Goal: Obtain resource: Download file/media

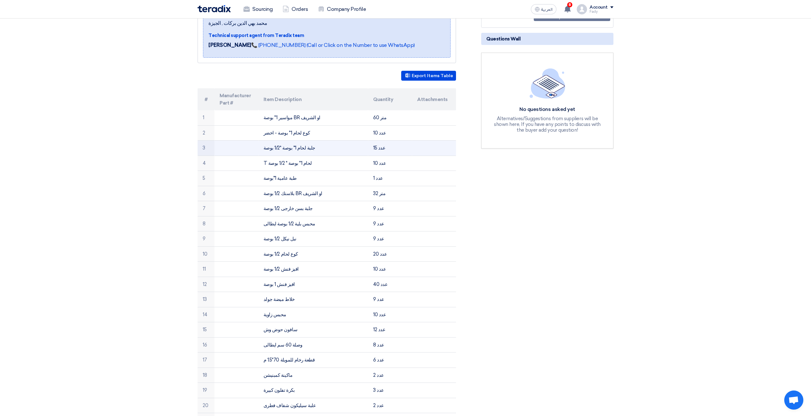
scroll to position [32, 0]
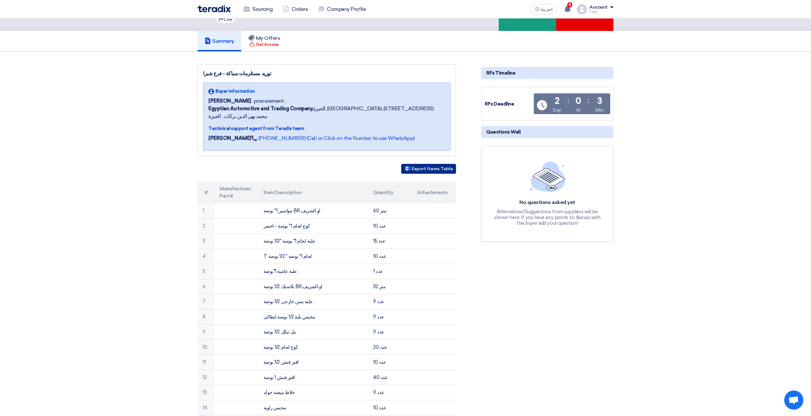
click at [424, 164] on button "Export Items Table" at bounding box center [428, 169] width 55 height 10
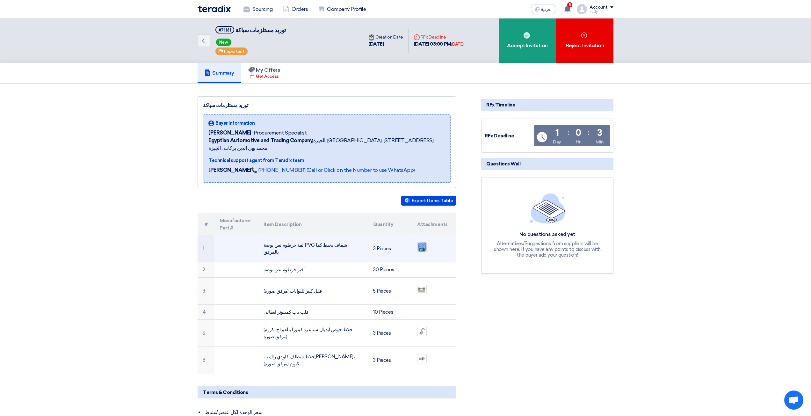
click at [420, 242] on img at bounding box center [422, 247] width 9 height 11
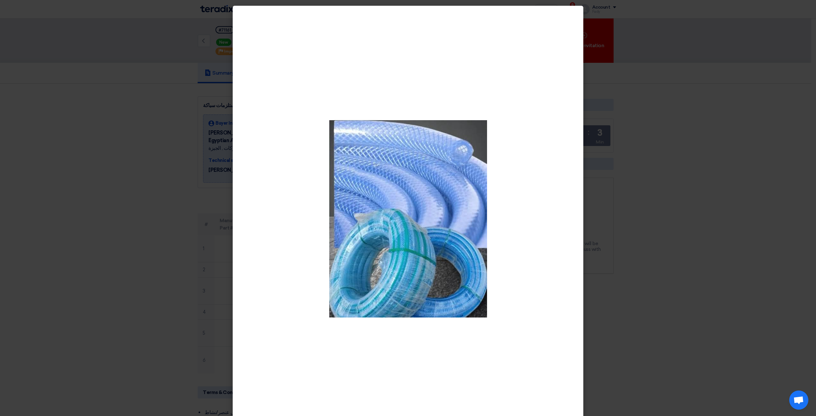
click at [612, 225] on modal-container at bounding box center [408, 208] width 816 height 416
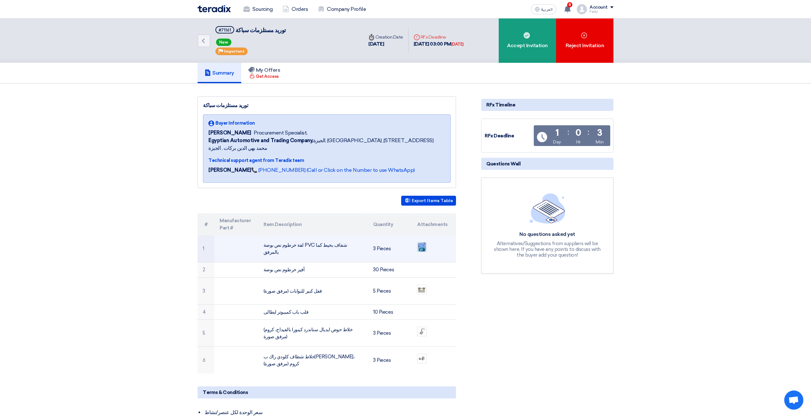
click at [421, 242] on img at bounding box center [422, 247] width 9 height 11
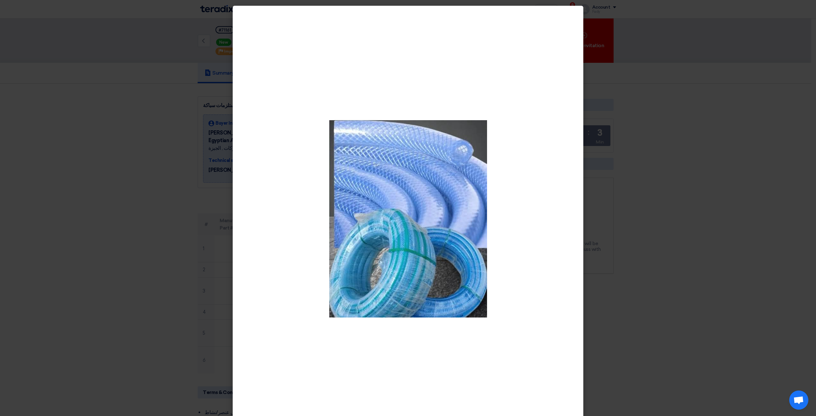
click at [607, 264] on modal-container at bounding box center [408, 208] width 816 height 416
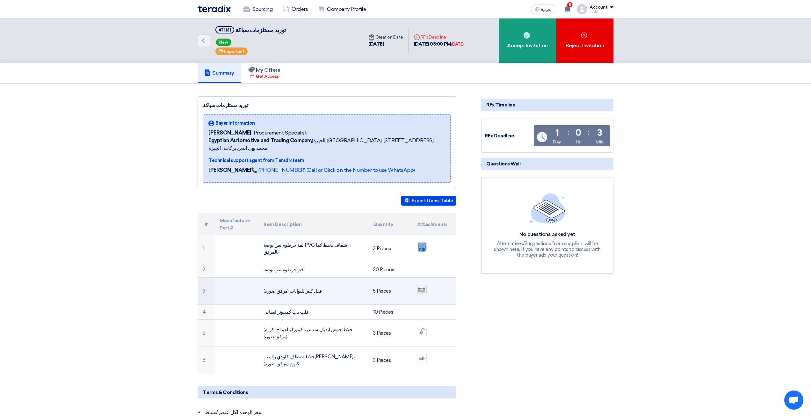
click at [420, 285] on img at bounding box center [422, 289] width 9 height 9
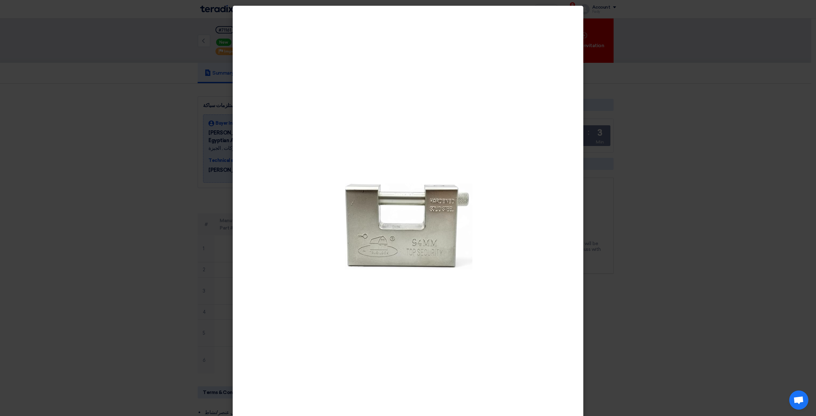
click at [593, 251] on modal-container at bounding box center [408, 208] width 816 height 416
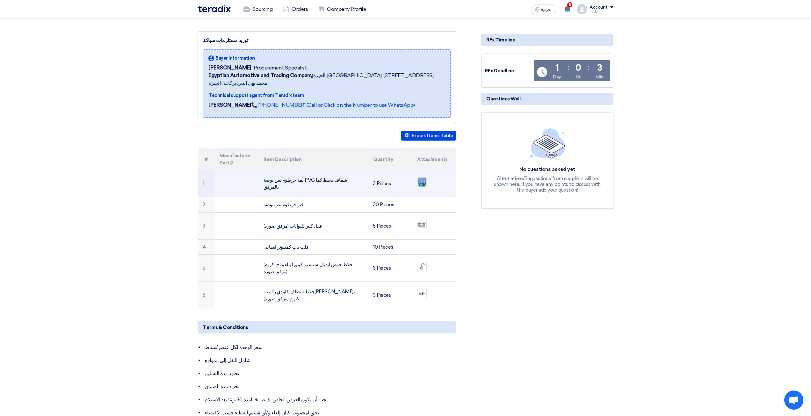
scroll to position [64, 0]
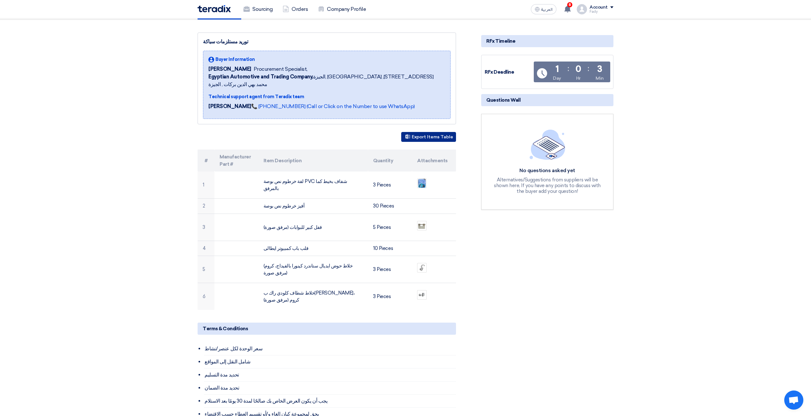
click at [413, 132] on button "Export Items Table" at bounding box center [428, 137] width 55 height 10
